Goal: Task Accomplishment & Management: Use online tool/utility

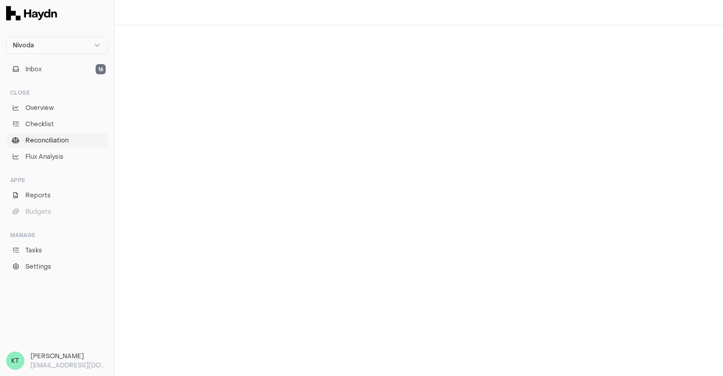
click at [52, 140] on span "Reconciliation" at bounding box center [46, 140] width 43 height 9
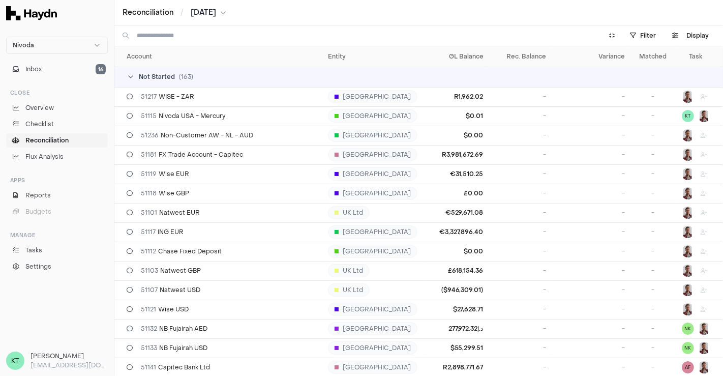
scroll to position [3424, 0]
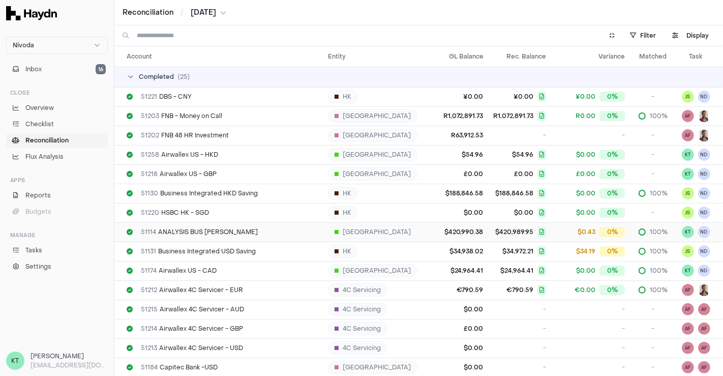
click at [427, 238] on td "$420,990.38" at bounding box center [456, 231] width 63 height 19
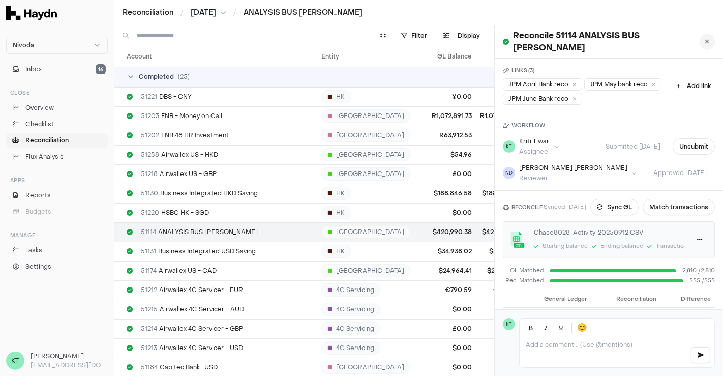
click at [700, 41] on button at bounding box center [707, 42] width 15 height 16
